Goal: Information Seeking & Learning: Learn about a topic

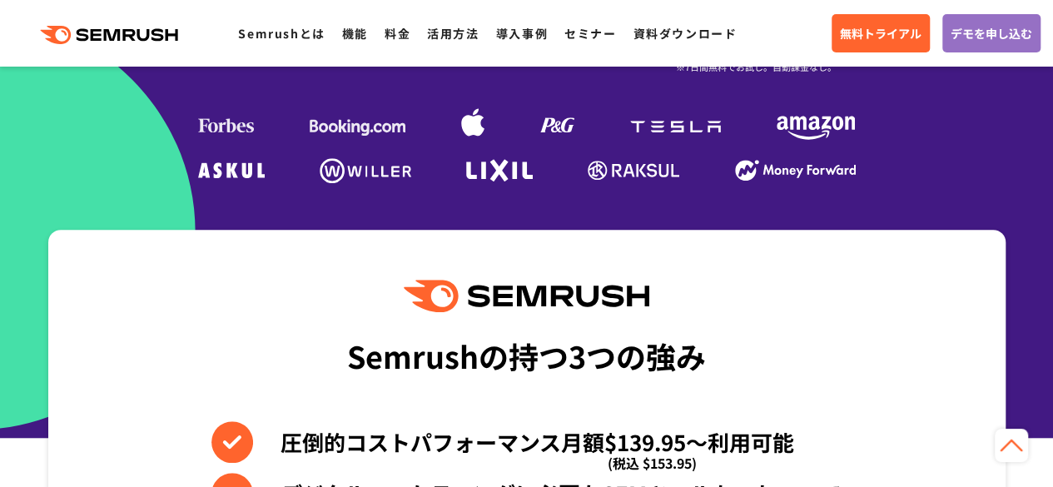
scroll to position [491, 0]
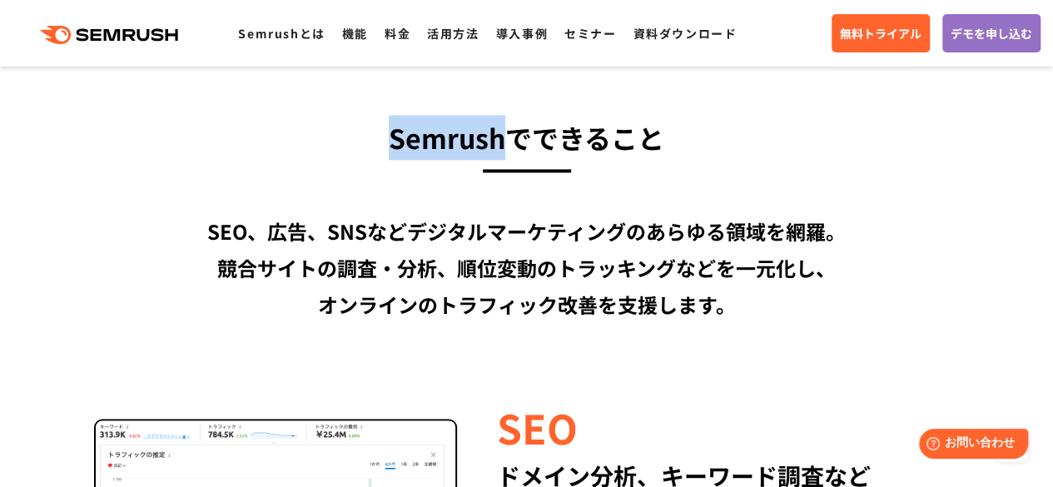
drag, startPoint x: 386, startPoint y: 138, endPoint x: 500, endPoint y: 149, distance: 113.8
click at [500, 149] on h3 "Semrushでできること" at bounding box center [527, 137] width 958 height 45
copy h3 "Semrush"
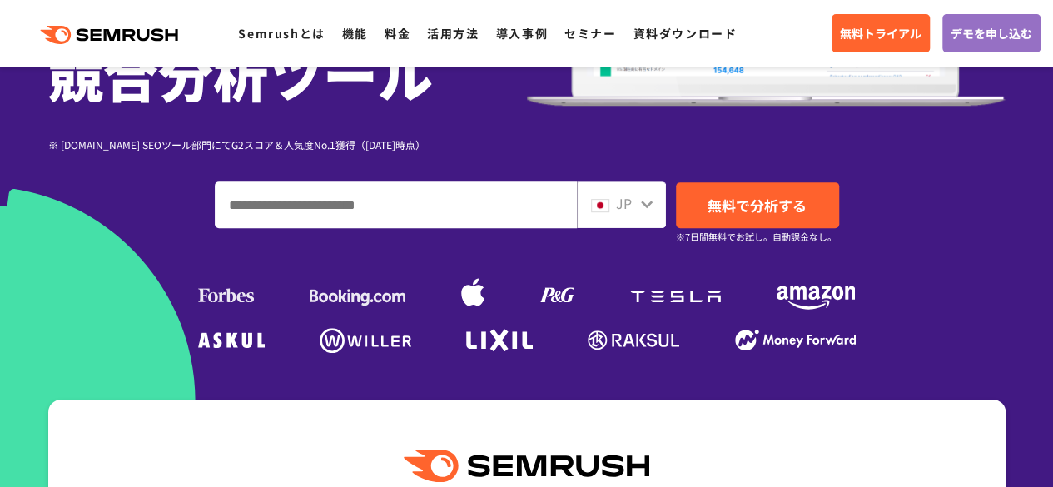
scroll to position [321, 0]
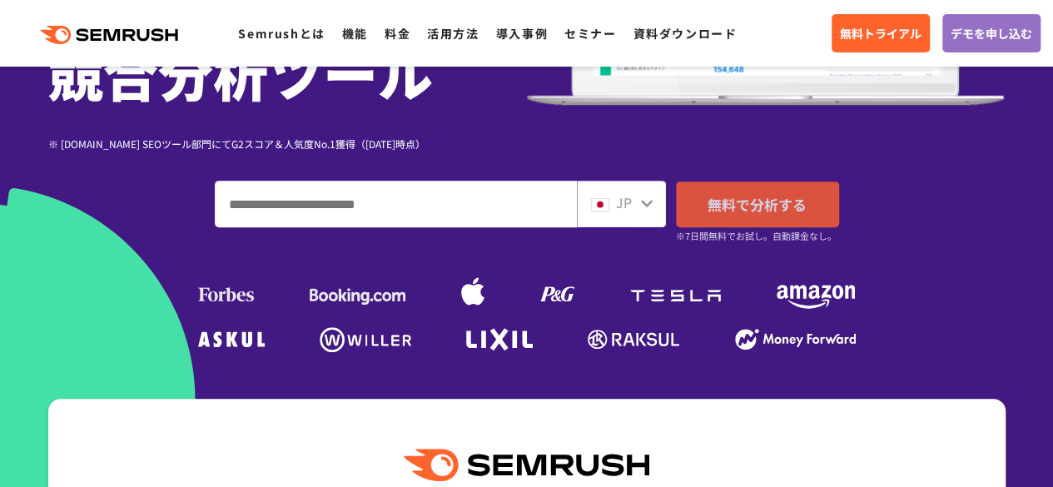
click at [740, 209] on span "無料で分析する" at bounding box center [757, 204] width 99 height 21
